Goal: Obtain resource: Download file/media

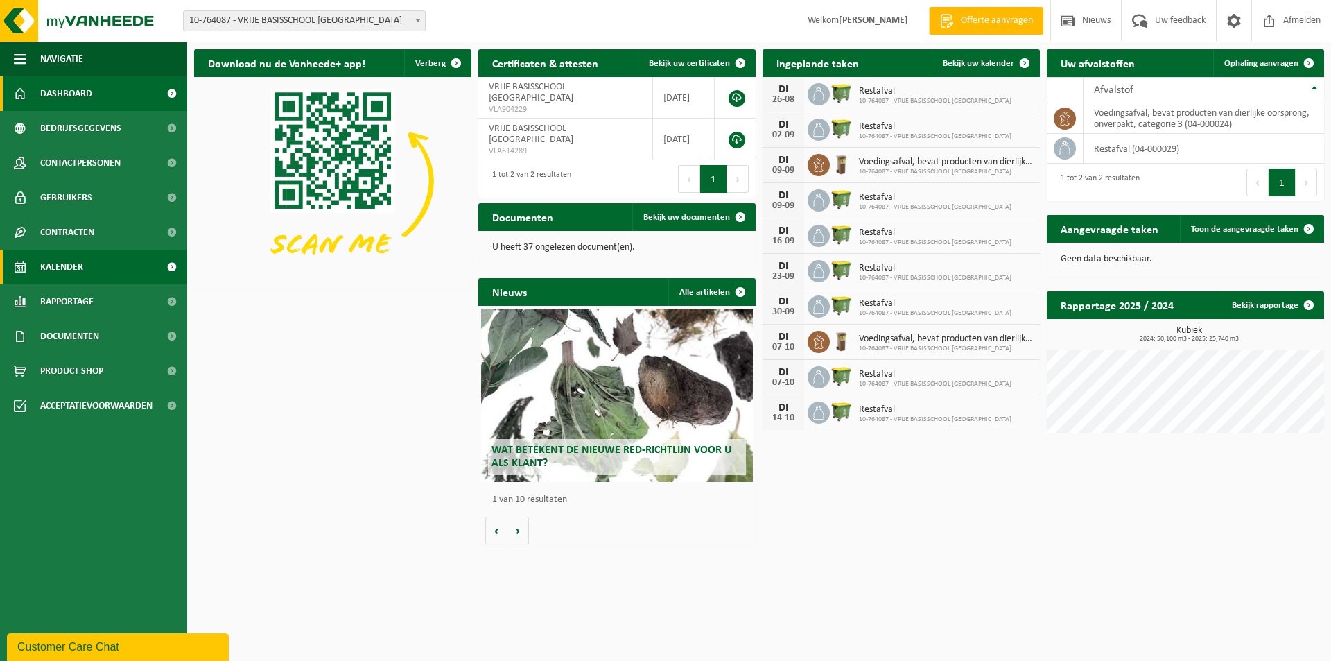
click at [87, 259] on link "Kalender" at bounding box center [93, 267] width 187 height 35
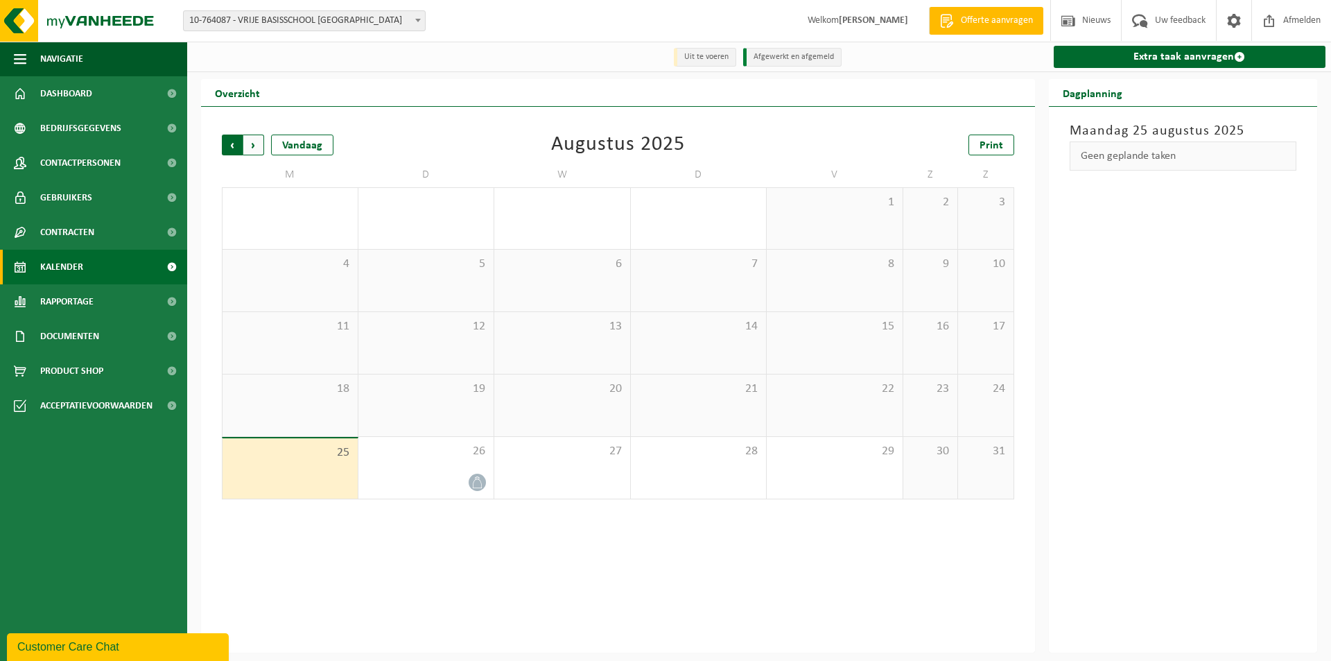
click at [257, 146] on span "Volgende" at bounding box center [253, 145] width 21 height 21
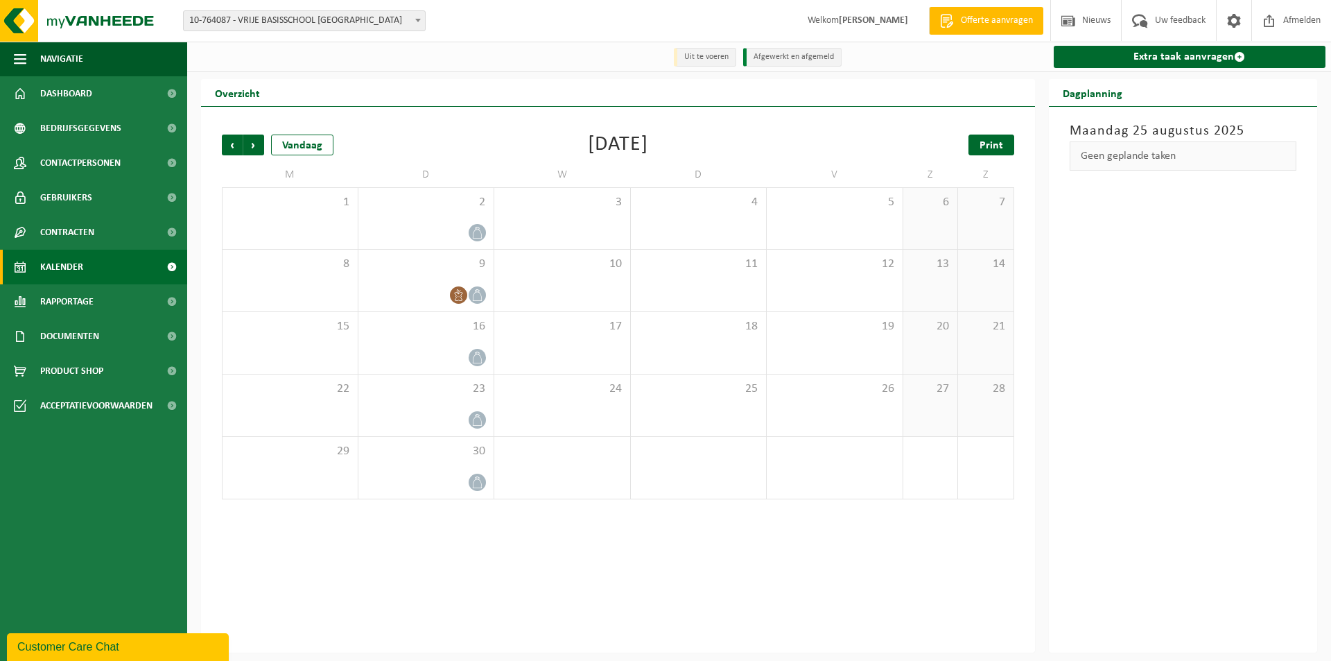
click at [991, 139] on link "Print" at bounding box center [992, 145] width 46 height 21
click at [254, 145] on span "Volgende" at bounding box center [253, 145] width 21 height 21
click at [989, 145] on span "Print" at bounding box center [992, 145] width 24 height 11
